Goal: Transaction & Acquisition: Download file/media

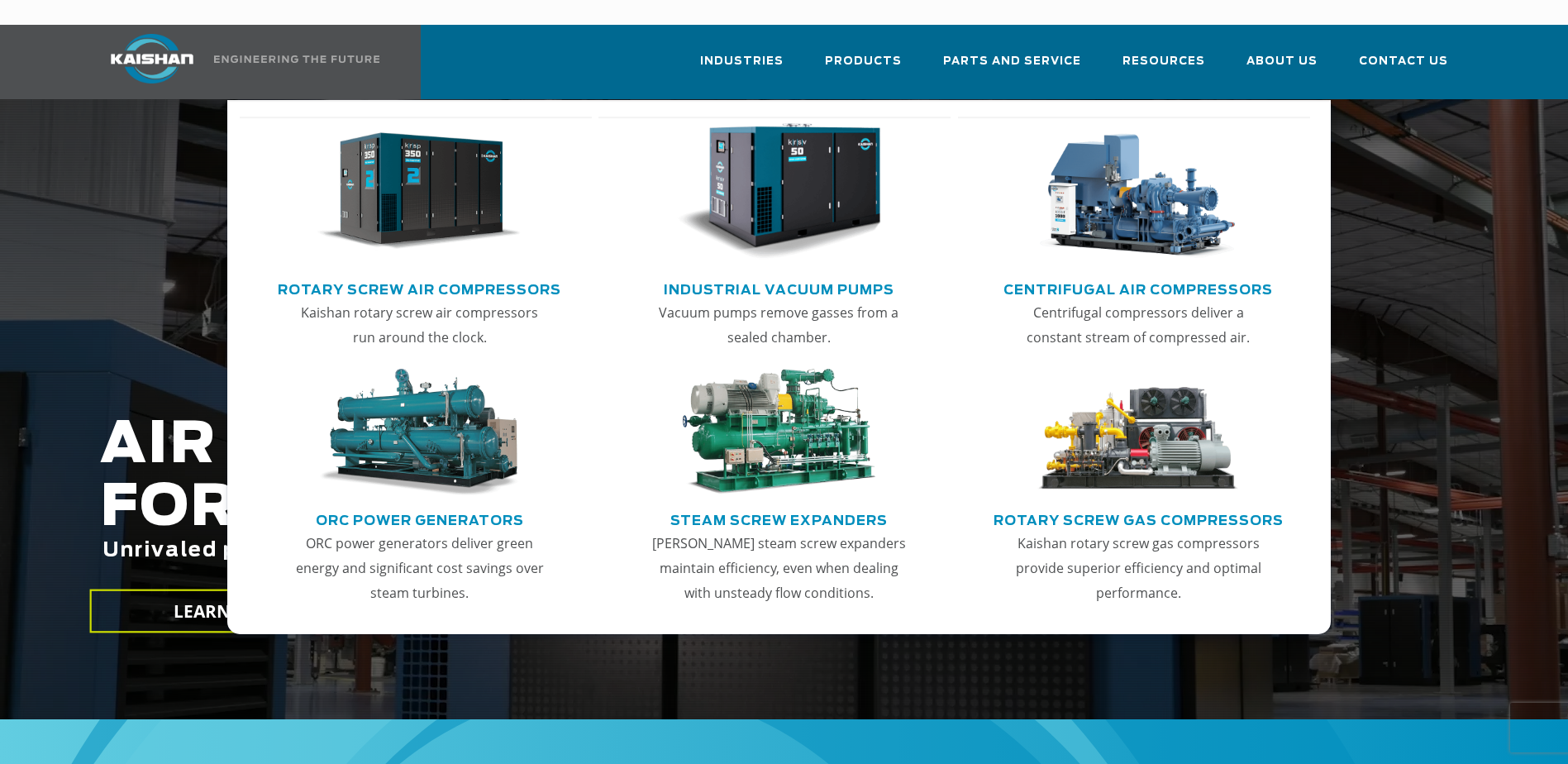
click at [441, 179] on img "Main menu" at bounding box center [418, 191] width 203 height 137
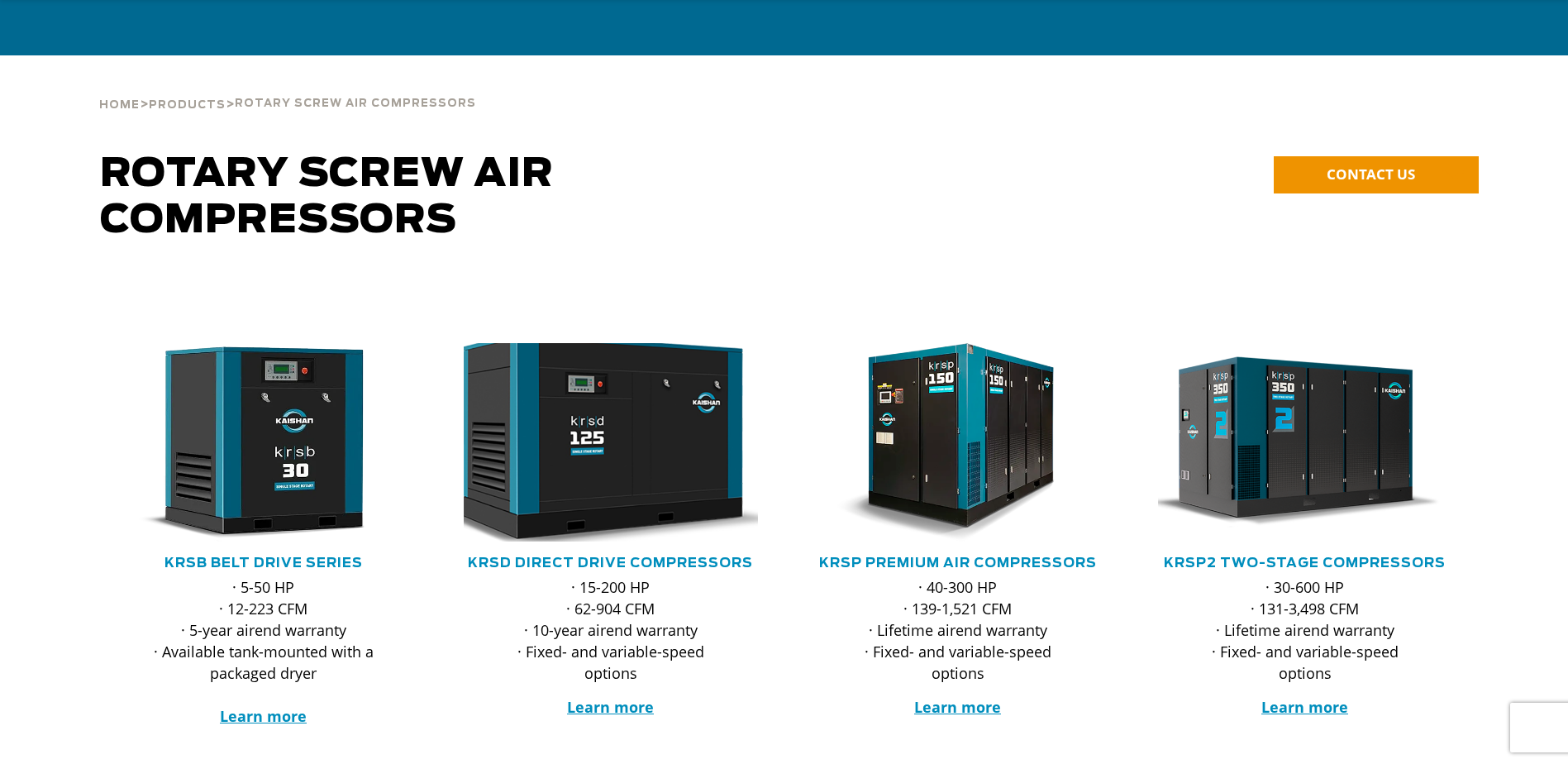
scroll to position [83, 0]
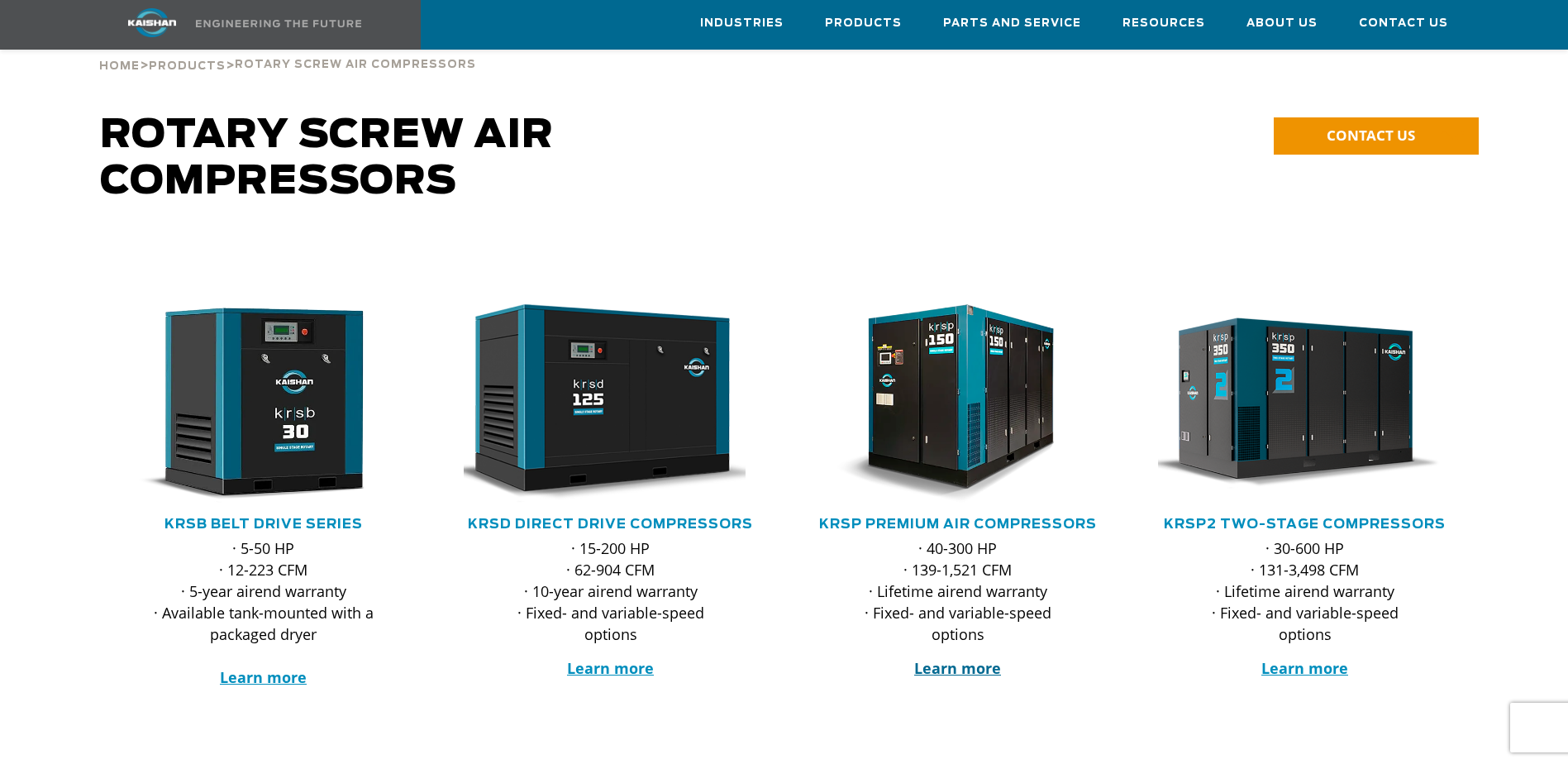
click at [964, 658] on strong "Learn more" at bounding box center [957, 668] width 87 height 19
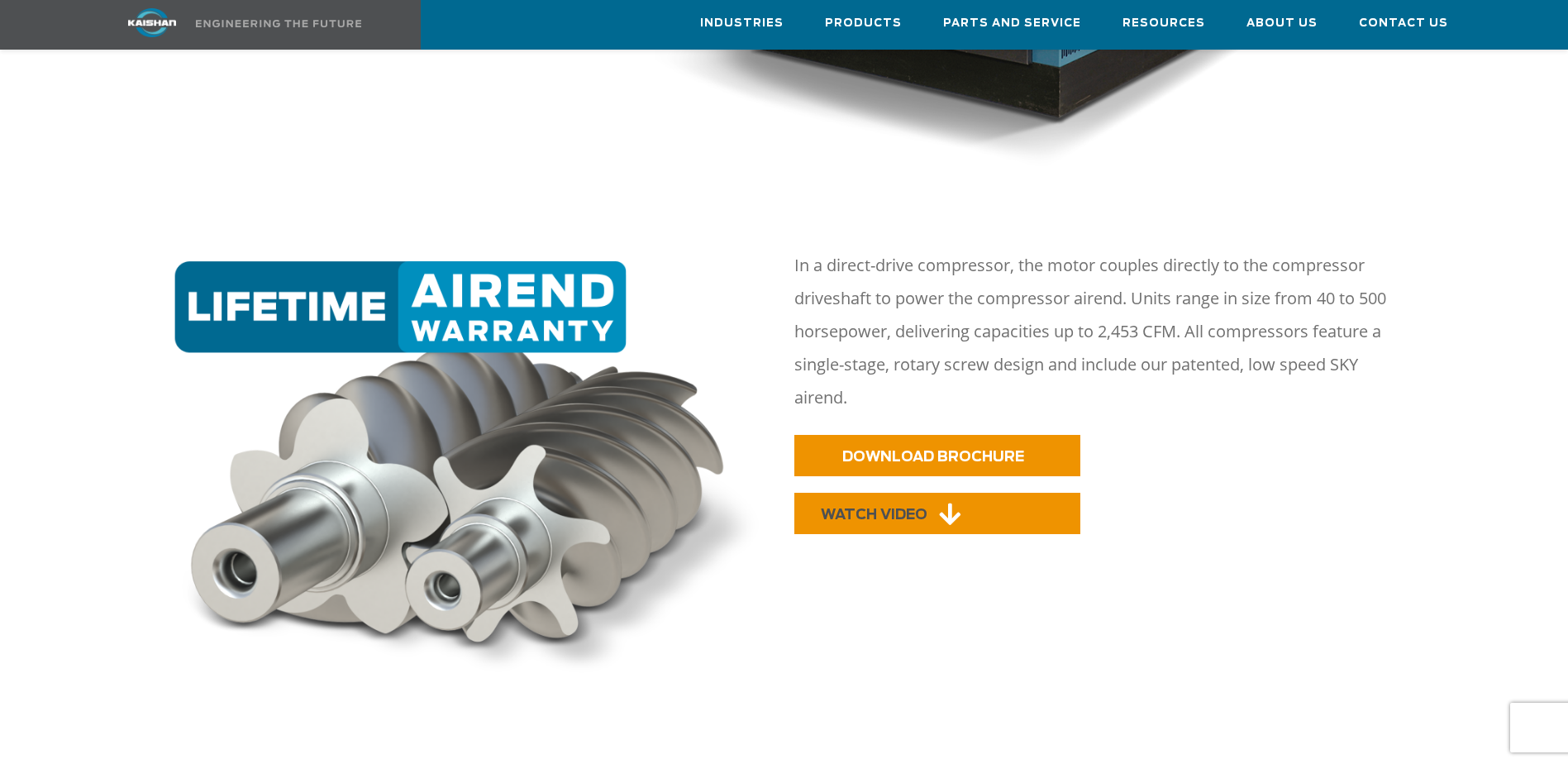
scroll to position [827, 0]
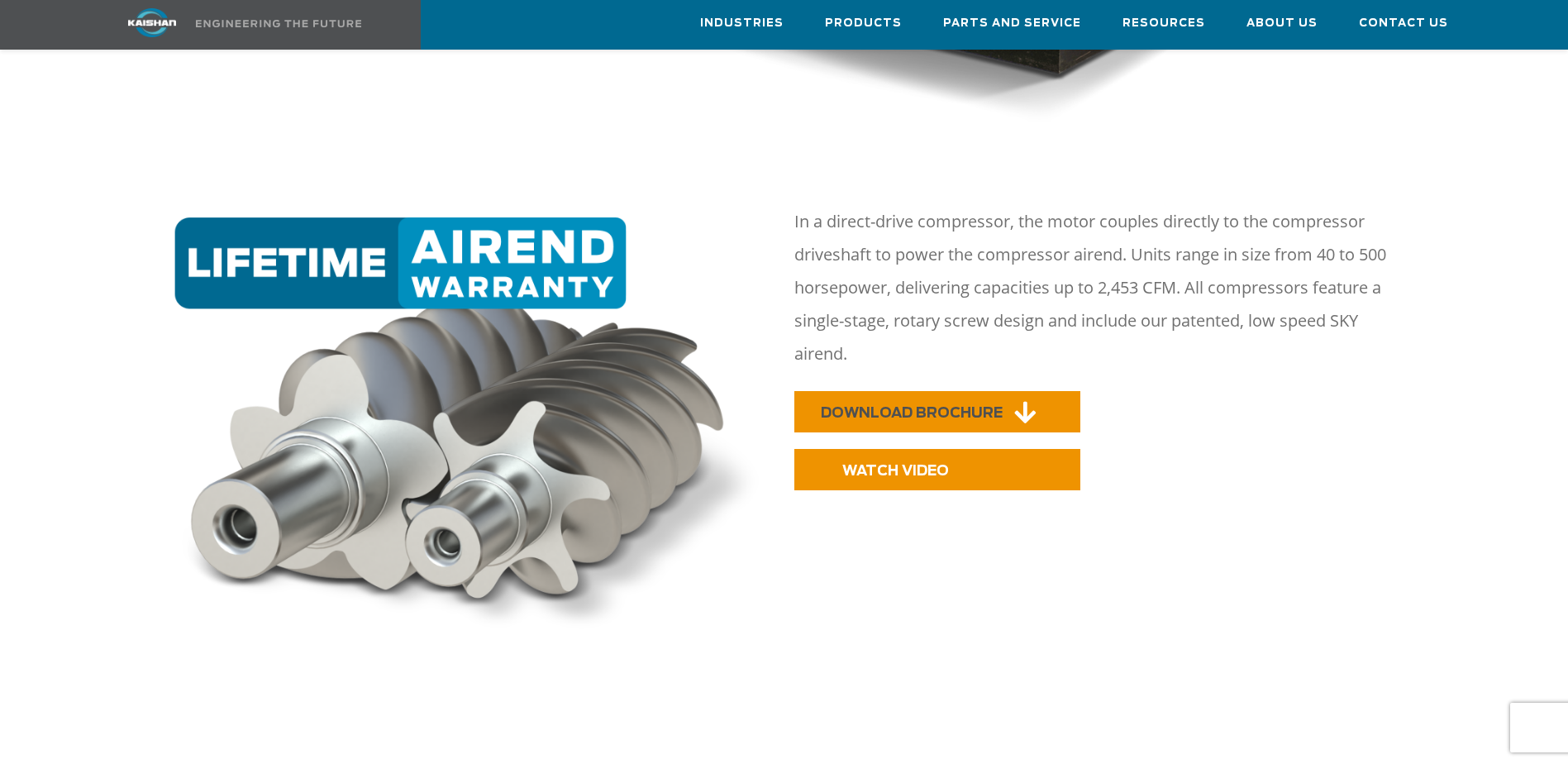
click at [946, 406] on span "DOWNLOAD BROCHURE" at bounding box center [912, 413] width 182 height 14
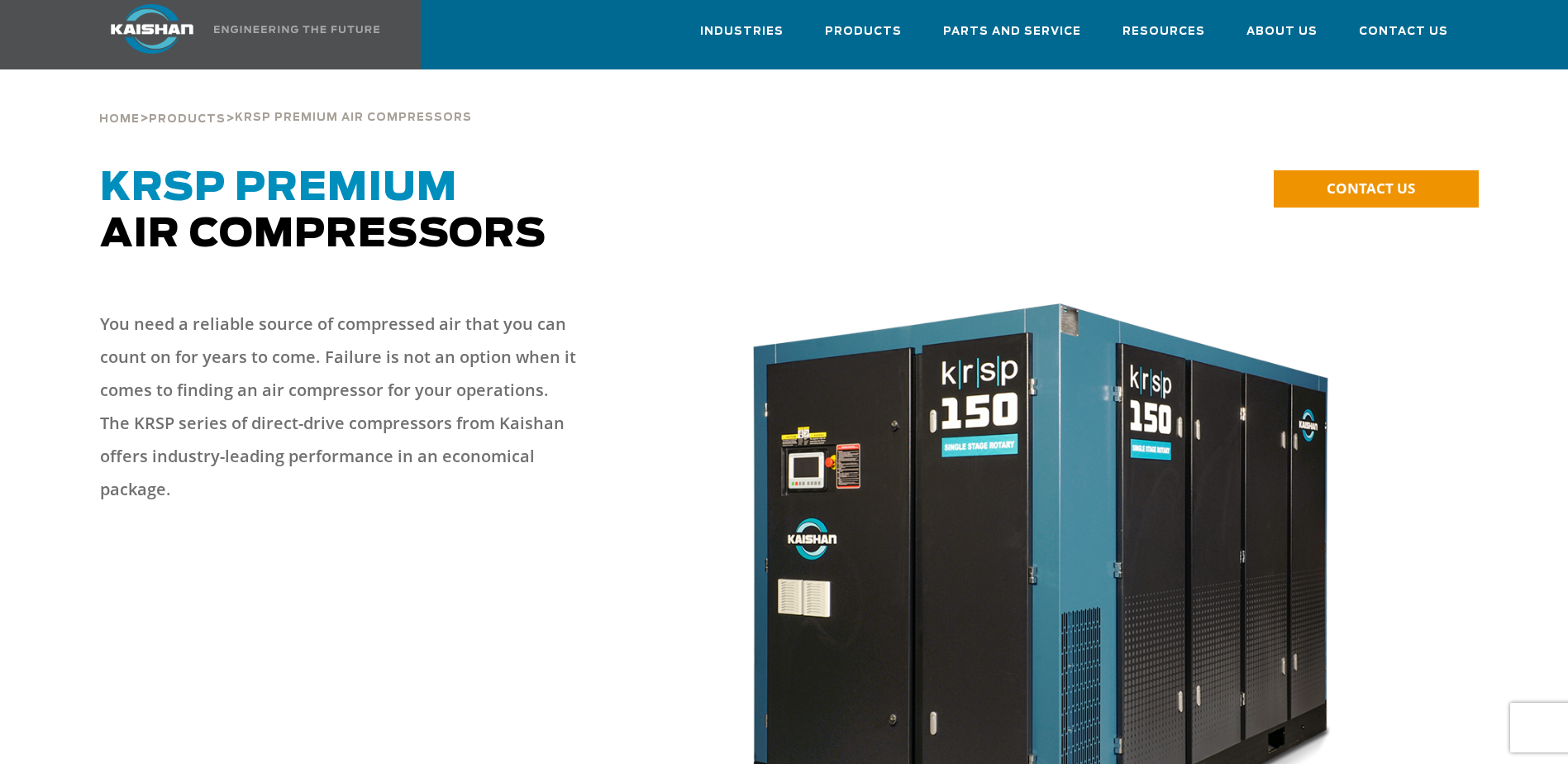
scroll to position [0, 0]
